Goal: Task Accomplishment & Management: Manage account settings

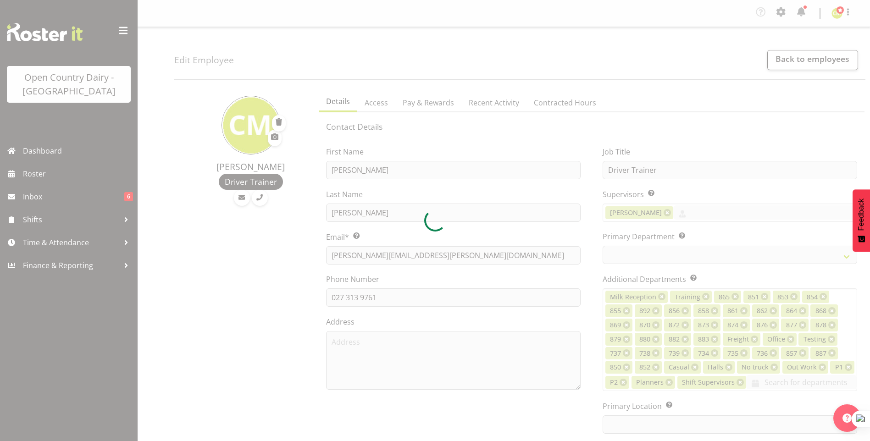
select select "TimelineWeek"
select select
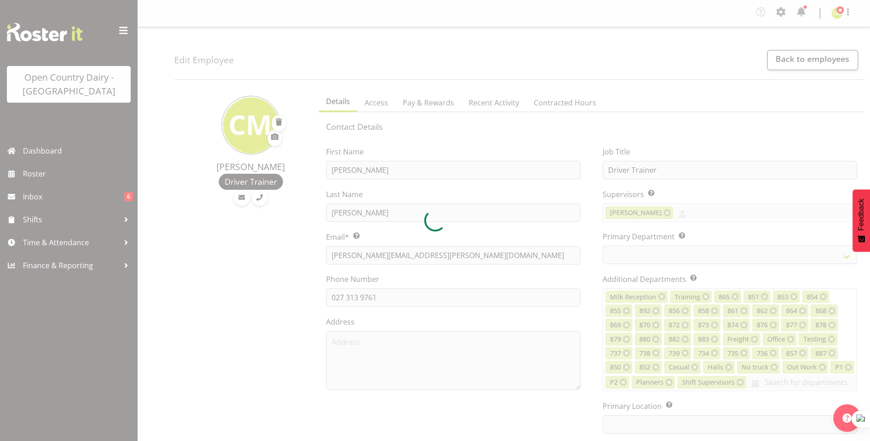
select select
select select "990"
select select "699"
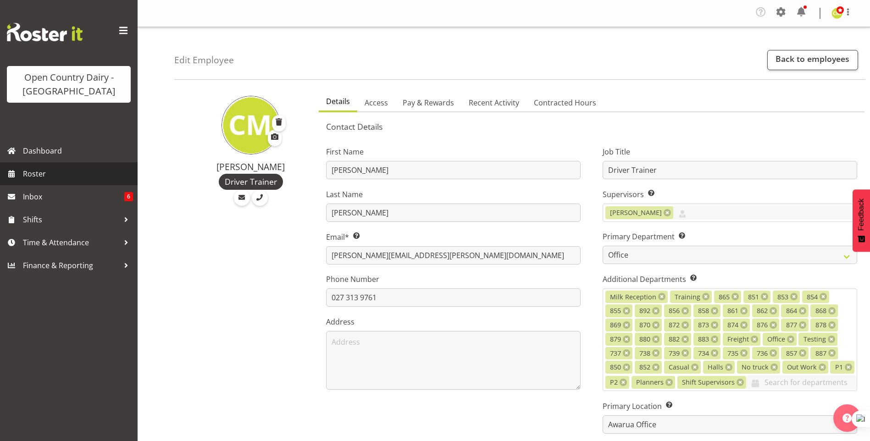
click at [35, 170] on span "Roster" at bounding box center [78, 174] width 110 height 14
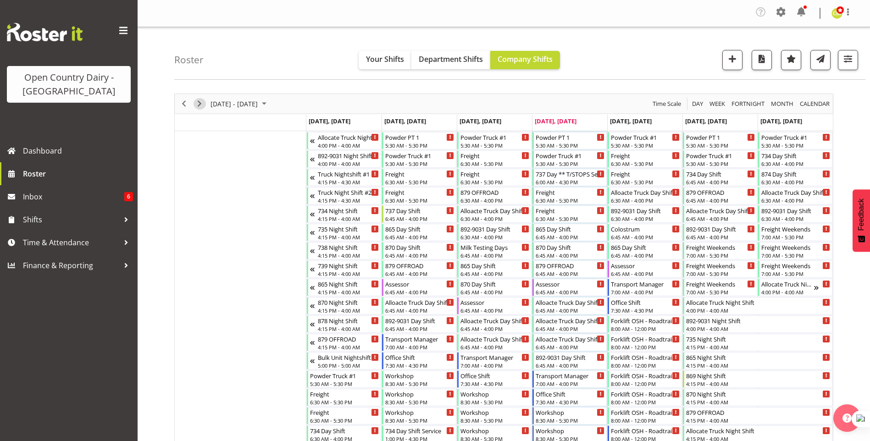
click at [199, 102] on span "Next" at bounding box center [199, 103] width 11 height 11
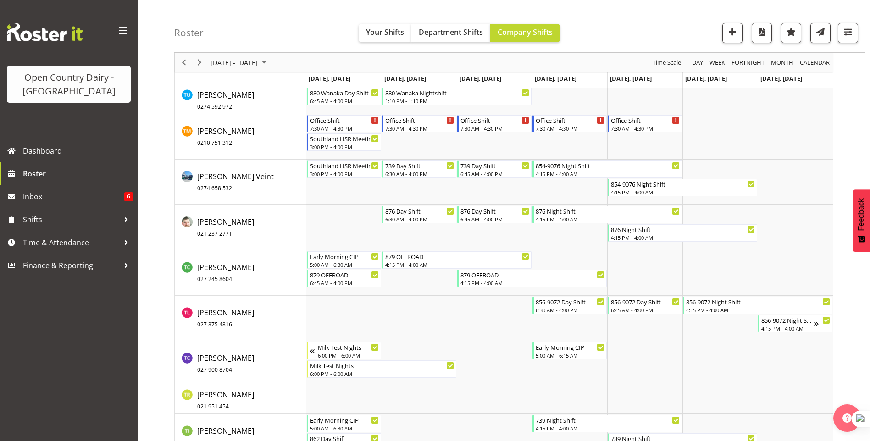
scroll to position [5597, 0]
